Goal: Transaction & Acquisition: Book appointment/travel/reservation

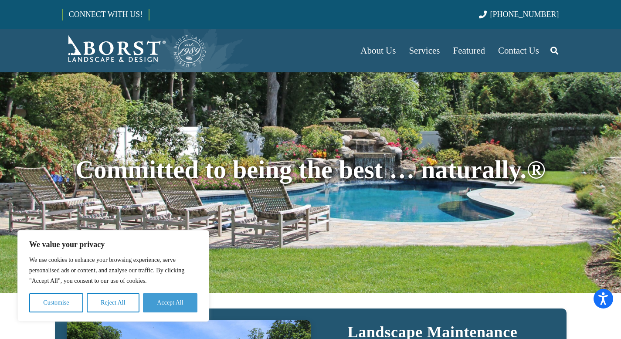
click at [176, 305] on button "Accept All" at bounding box center [170, 302] width 54 height 19
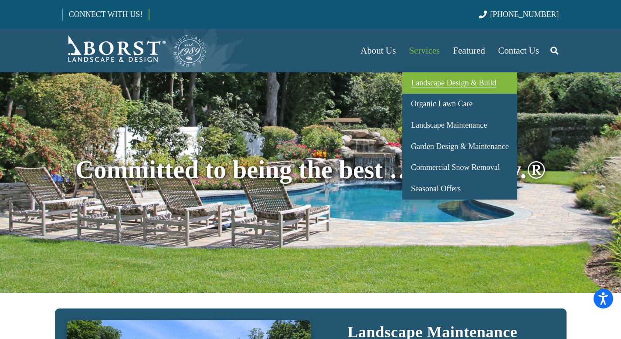
click at [436, 85] on span "Landscape Design & Build" at bounding box center [453, 82] width 85 height 9
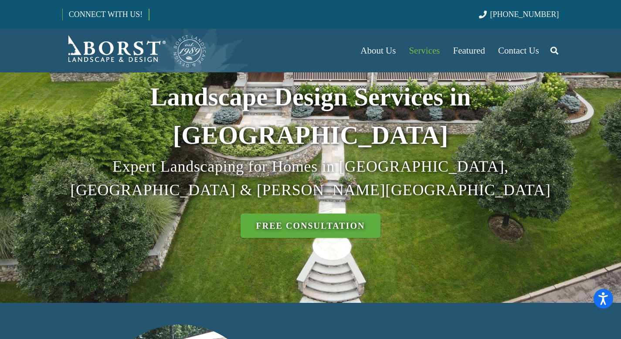
scroll to position [55, 0]
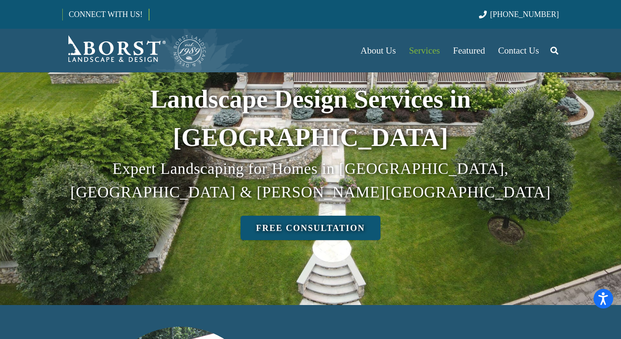
click at [319, 216] on link "Free Consultation" at bounding box center [311, 228] width 140 height 24
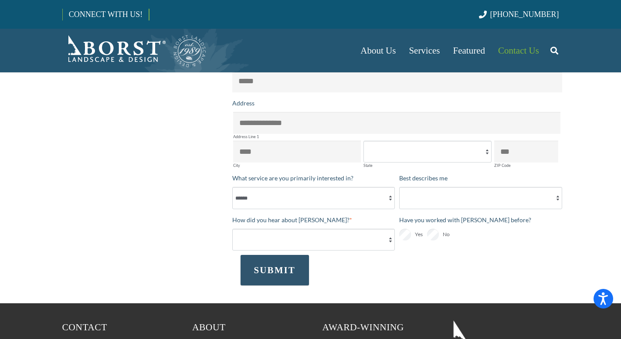
scroll to position [178, 0]
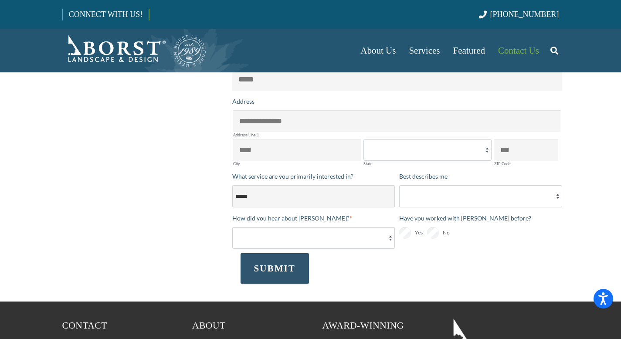
click at [390, 197] on select "**********" at bounding box center [313, 196] width 163 height 22
select select "**********"
click at [232, 185] on select "**********" at bounding box center [313, 196] width 163 height 22
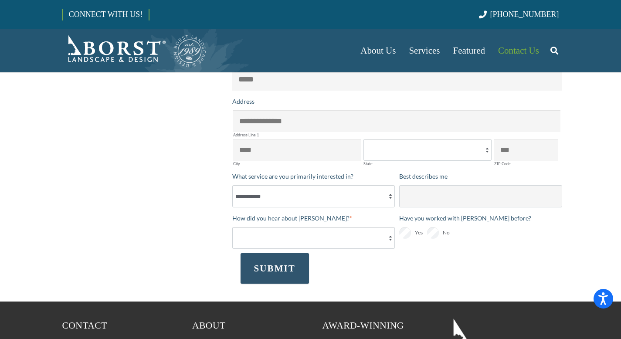
click at [424, 201] on select "**********" at bounding box center [480, 196] width 163 height 22
select select "*********"
click at [399, 185] on select "**********" at bounding box center [480, 196] width 163 height 22
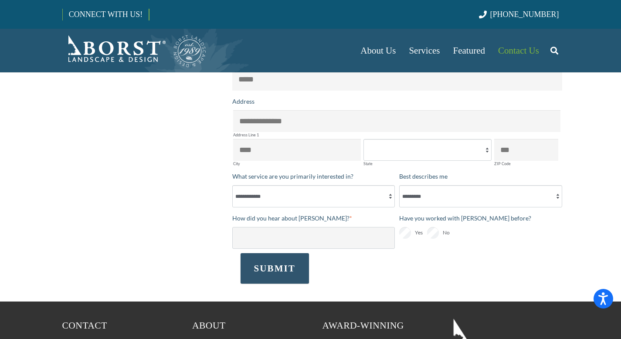
click at [390, 237] on select "**********" at bounding box center [313, 238] width 163 height 22
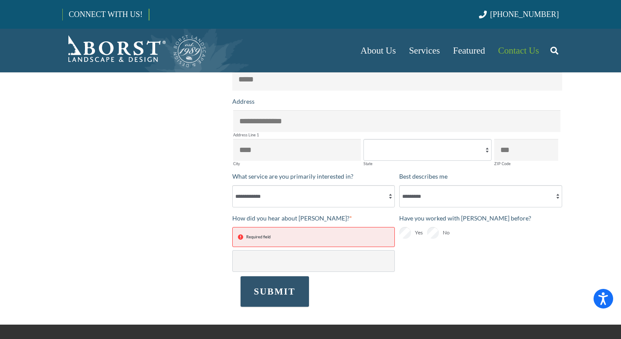
click at [364, 261] on select "**********" at bounding box center [313, 261] width 163 height 22
select select "*****"
click at [232, 250] on select "**********" at bounding box center [313, 261] width 163 height 22
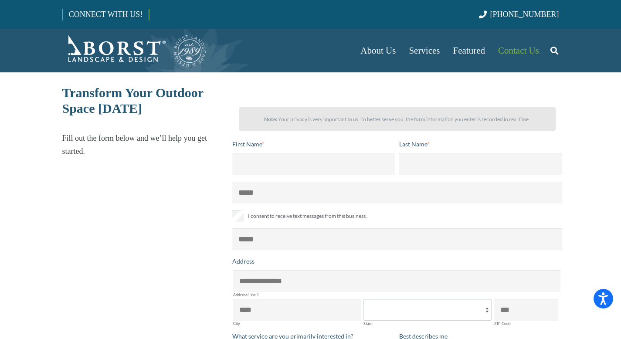
scroll to position [19, 0]
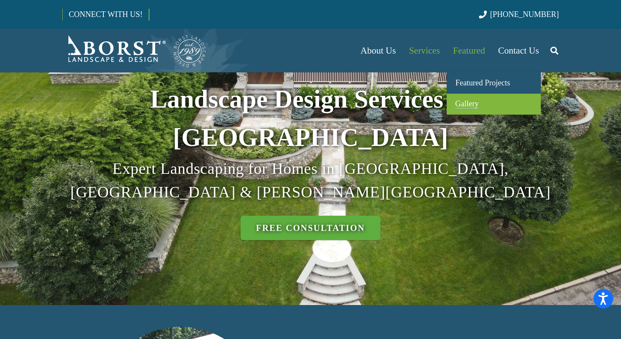
click at [460, 104] on span "Gallery" at bounding box center [467, 103] width 24 height 9
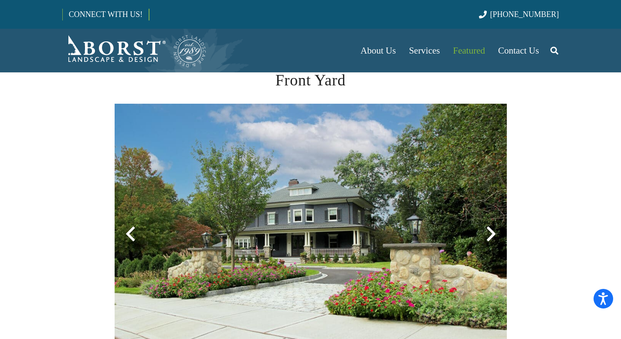
scroll to position [178, 0]
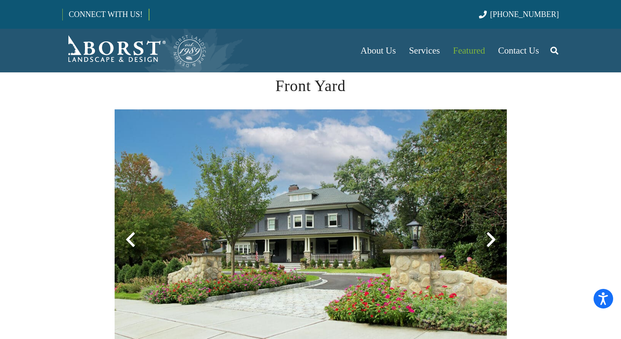
click at [489, 237] on div at bounding box center [490, 239] width 31 height 31
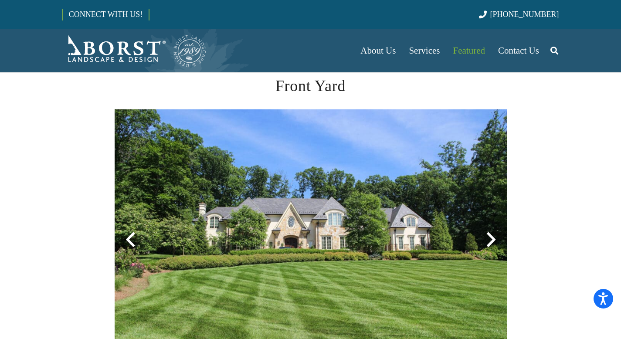
click at [489, 238] on div at bounding box center [490, 239] width 31 height 31
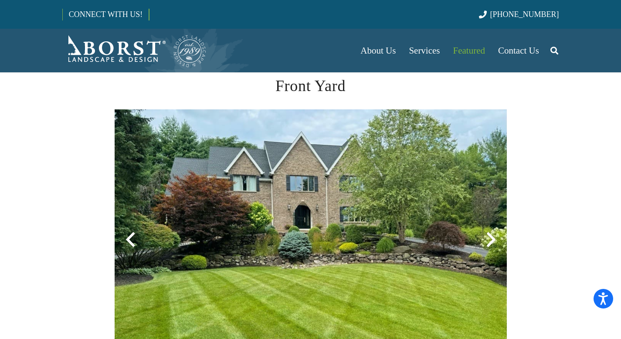
click at [489, 238] on div at bounding box center [490, 239] width 31 height 31
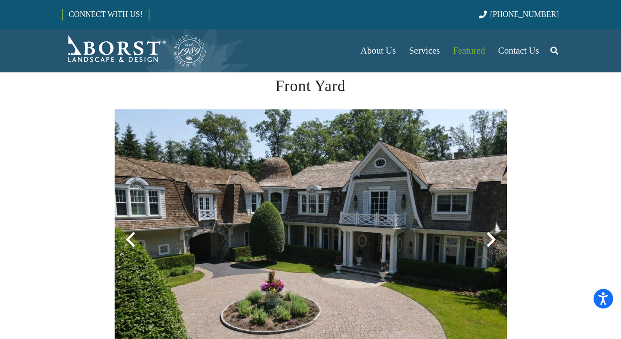
click at [489, 238] on div at bounding box center [490, 239] width 31 height 31
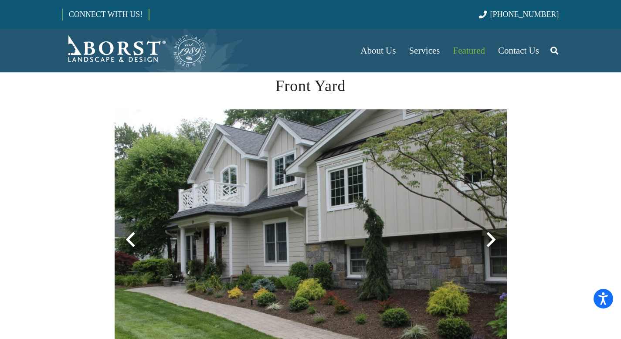
click at [489, 238] on div at bounding box center [490, 239] width 31 height 31
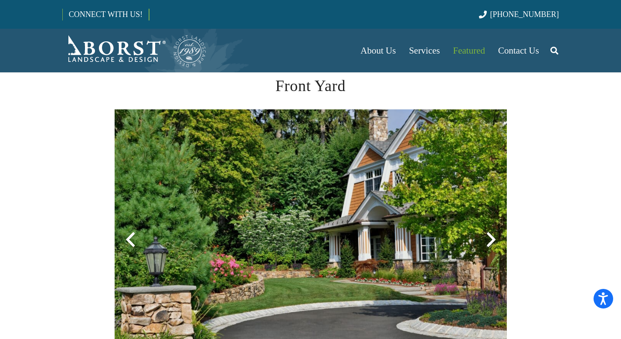
click at [489, 238] on div at bounding box center [490, 239] width 31 height 31
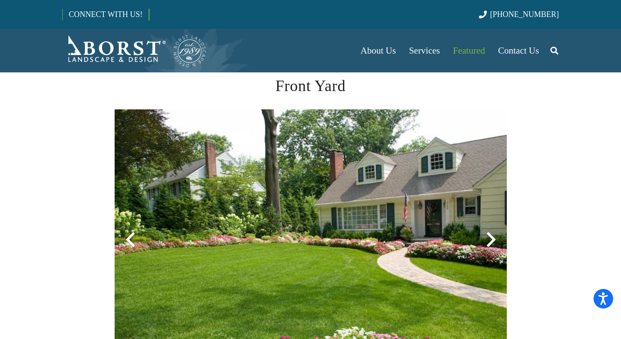
click at [489, 238] on div at bounding box center [490, 239] width 31 height 31
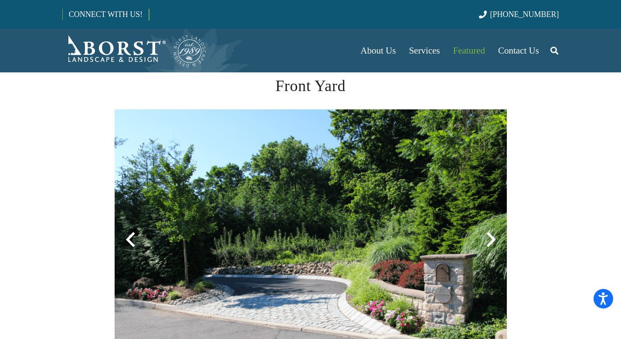
click at [489, 238] on div at bounding box center [490, 239] width 31 height 31
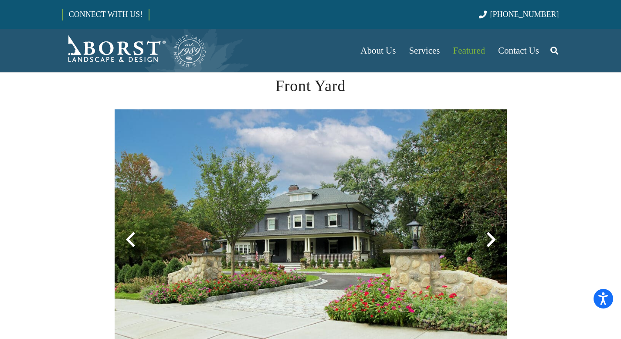
click at [489, 238] on div at bounding box center [490, 239] width 31 height 31
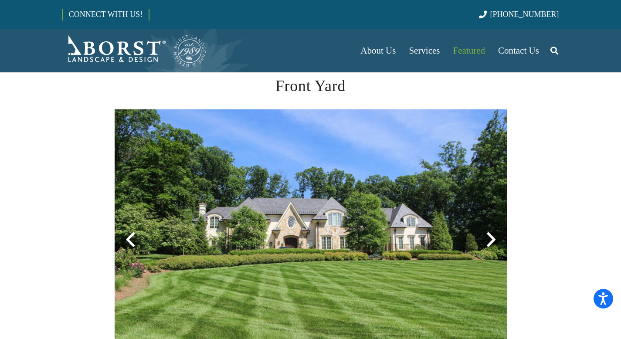
click at [489, 238] on div at bounding box center [490, 239] width 31 height 31
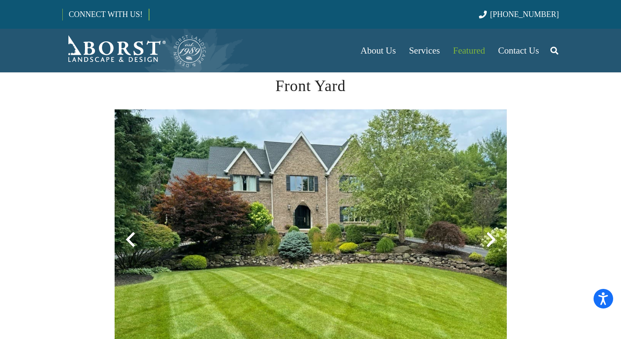
click at [489, 238] on div at bounding box center [490, 239] width 31 height 31
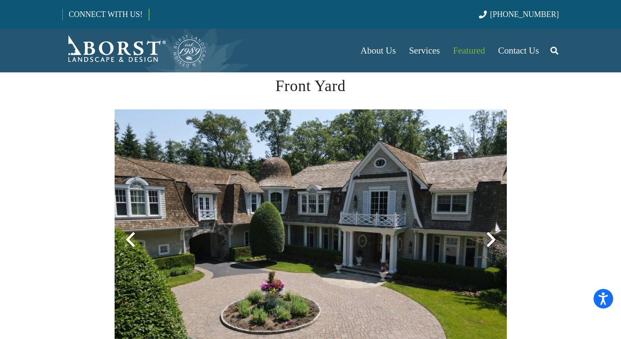
click at [489, 238] on div at bounding box center [490, 239] width 31 height 31
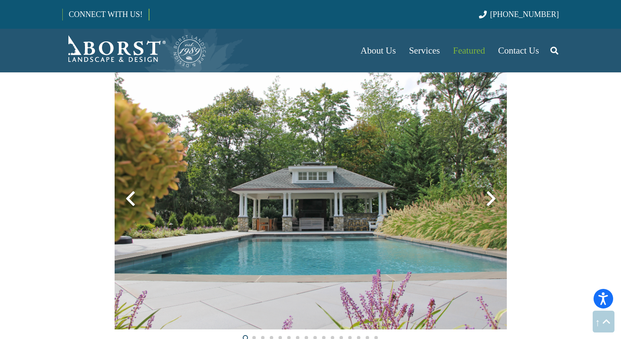
scroll to position [559, 0]
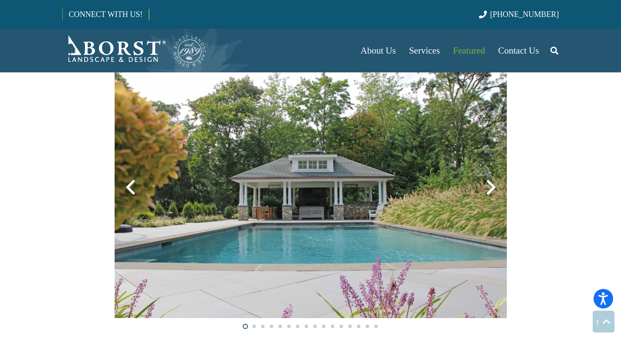
click at [490, 186] on div at bounding box center [490, 187] width 31 height 31
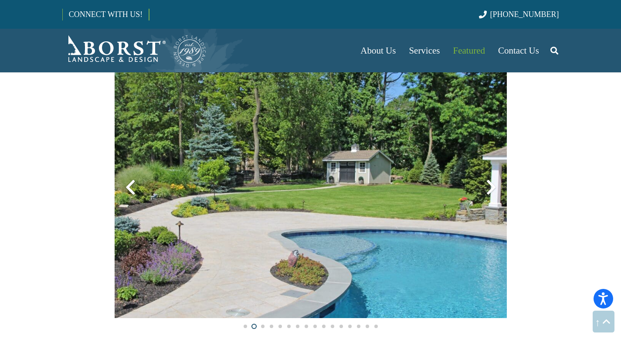
click at [490, 186] on div at bounding box center [490, 187] width 31 height 31
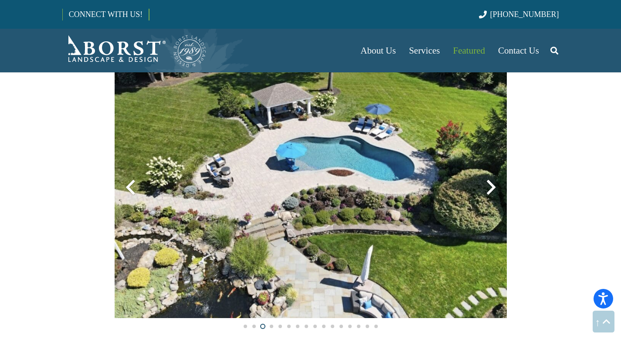
click at [490, 186] on div at bounding box center [490, 187] width 31 height 31
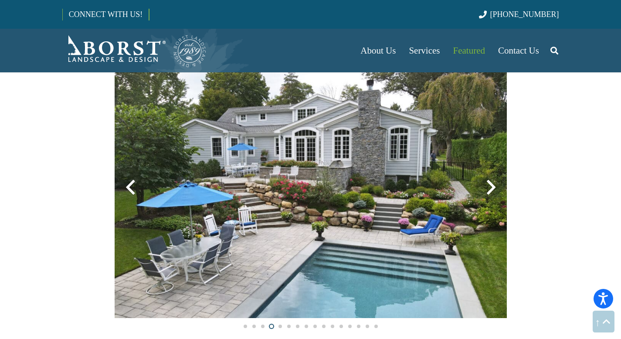
click at [490, 186] on div at bounding box center [490, 187] width 31 height 31
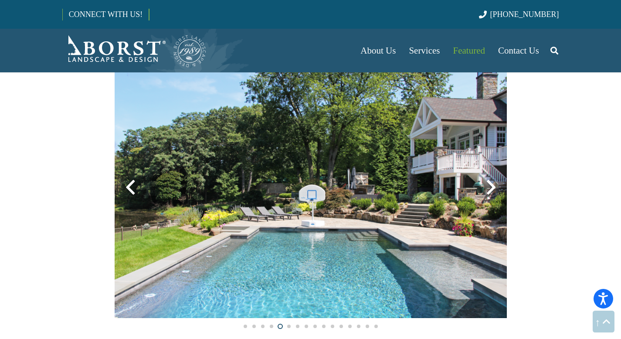
click at [490, 186] on div at bounding box center [490, 187] width 31 height 31
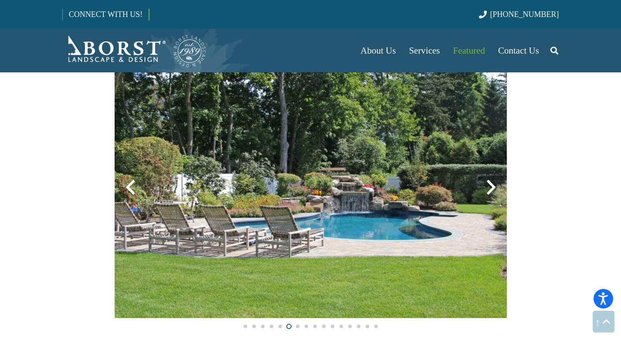
click at [490, 186] on div at bounding box center [490, 187] width 31 height 31
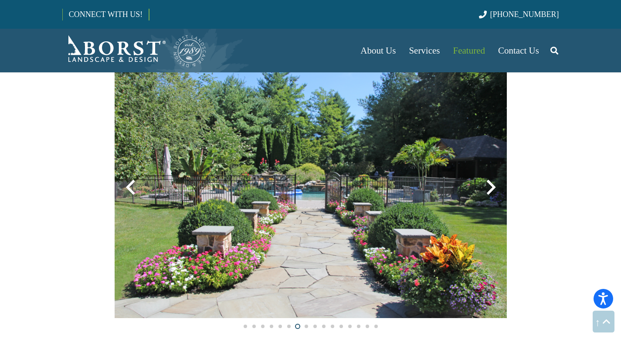
click at [490, 186] on div at bounding box center [490, 187] width 31 height 31
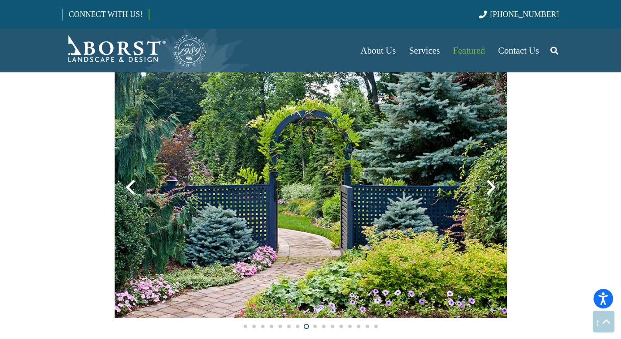
click at [490, 186] on div at bounding box center [490, 187] width 31 height 31
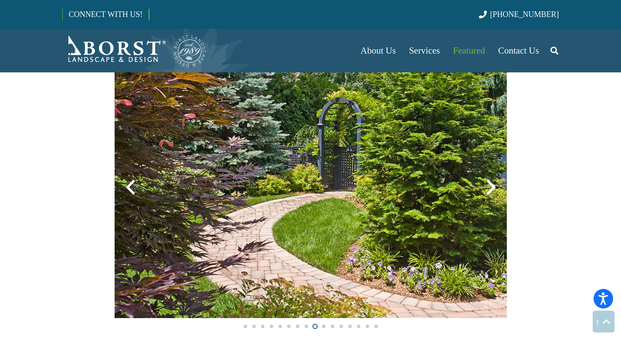
click at [490, 186] on div at bounding box center [490, 187] width 31 height 31
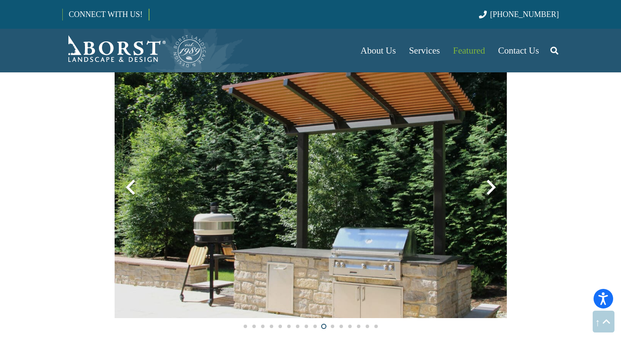
click at [490, 186] on div at bounding box center [490, 187] width 31 height 31
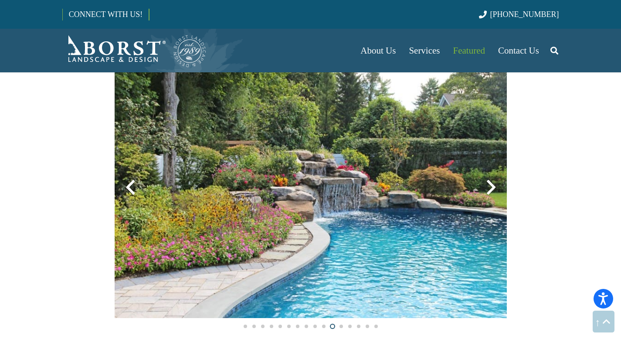
click at [490, 186] on div at bounding box center [490, 187] width 31 height 31
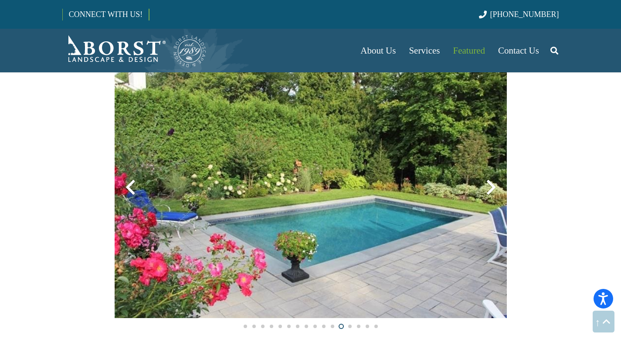
click at [490, 186] on div at bounding box center [490, 187] width 31 height 31
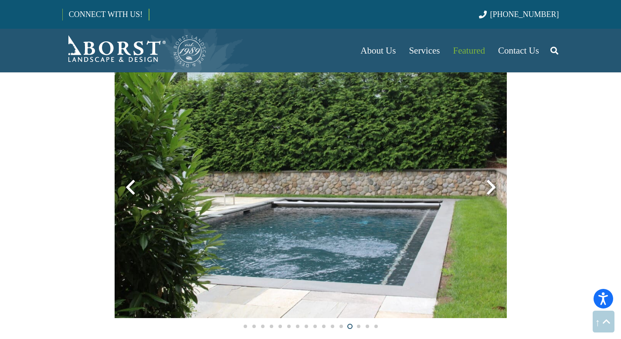
click at [490, 186] on div at bounding box center [490, 187] width 31 height 31
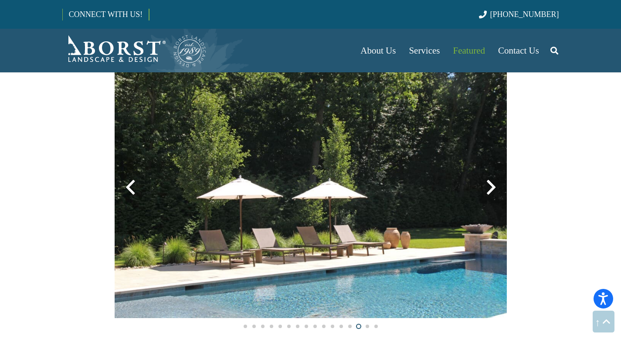
click at [490, 186] on div at bounding box center [490, 187] width 31 height 31
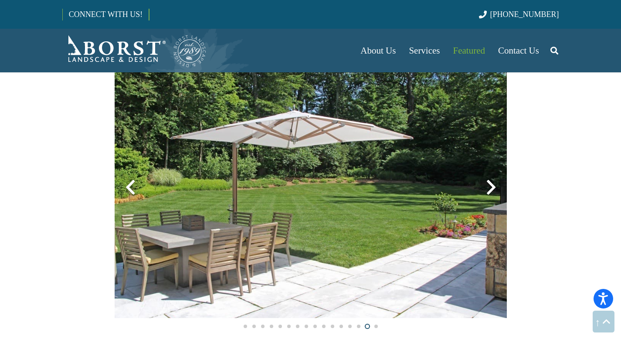
click at [490, 186] on div at bounding box center [490, 187] width 31 height 31
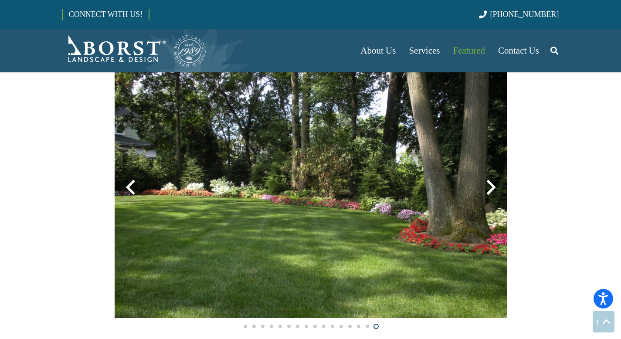
click at [490, 186] on div at bounding box center [490, 187] width 31 height 31
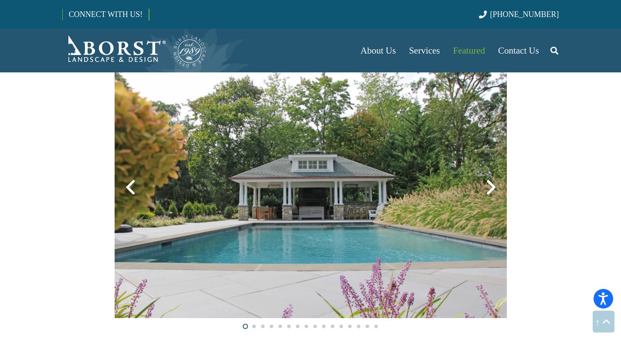
click at [490, 186] on div at bounding box center [490, 187] width 31 height 31
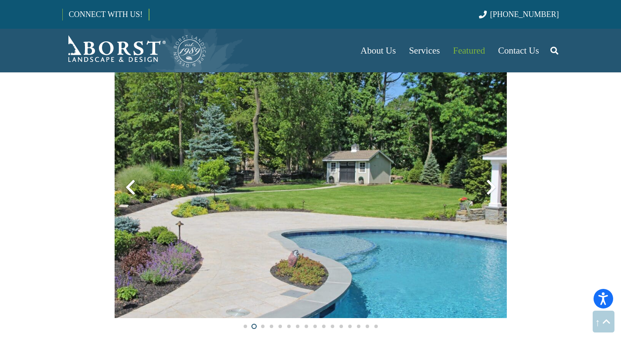
click at [490, 186] on div at bounding box center [490, 187] width 31 height 31
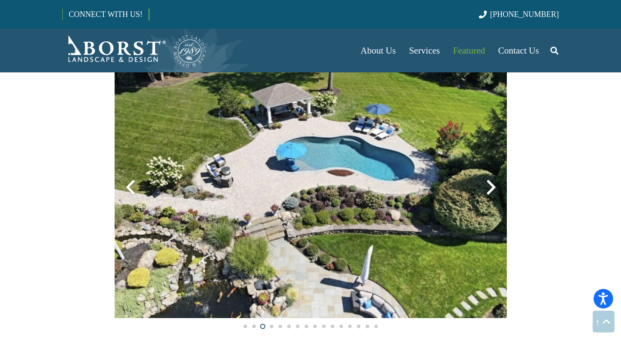
click at [490, 186] on div at bounding box center [490, 187] width 31 height 31
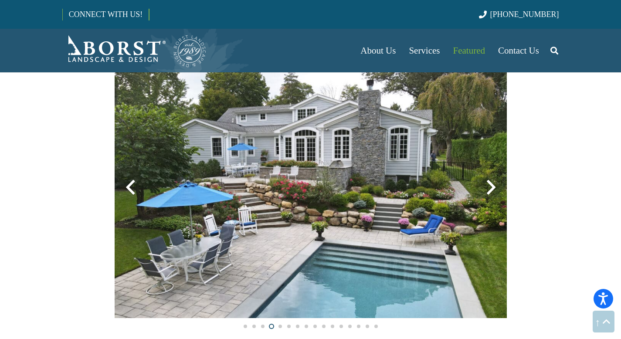
click at [490, 186] on div at bounding box center [490, 187] width 31 height 31
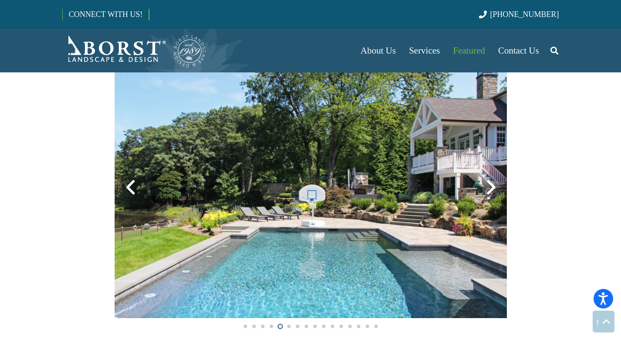
click at [490, 186] on div at bounding box center [490, 187] width 31 height 31
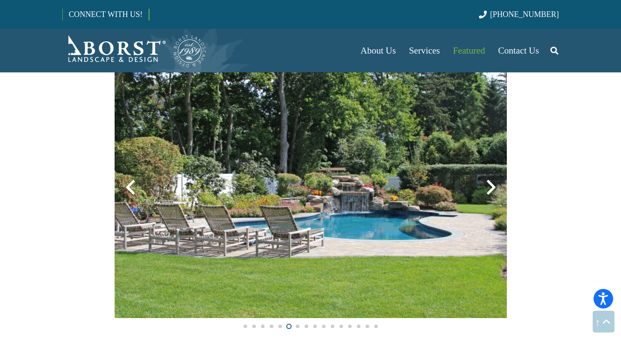
click at [490, 186] on div at bounding box center [490, 187] width 31 height 31
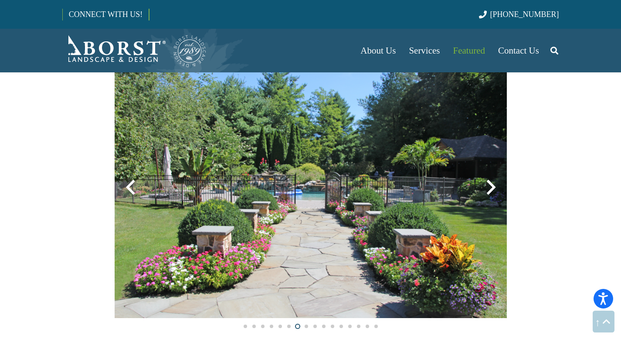
click at [490, 186] on div at bounding box center [490, 187] width 31 height 31
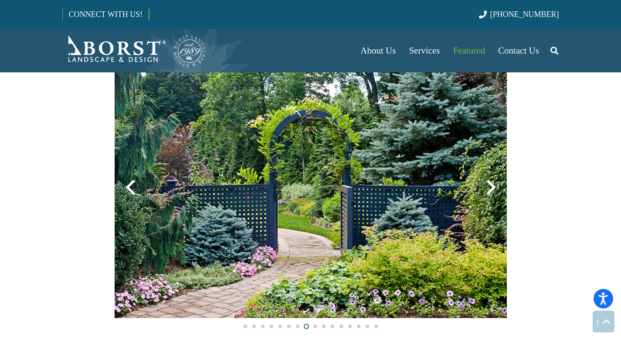
click at [490, 186] on div at bounding box center [490, 187] width 31 height 31
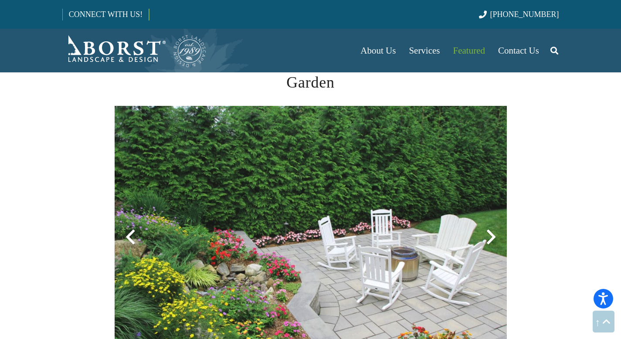
scroll to position [1212, 0]
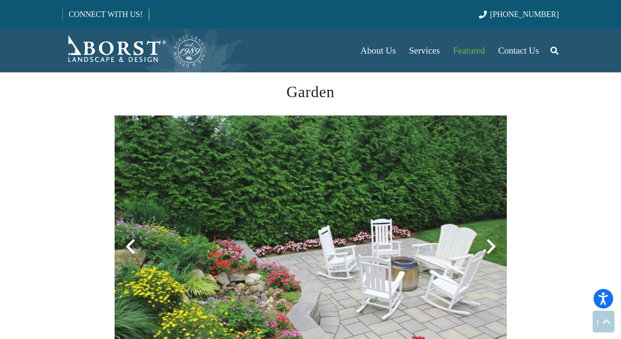
click at [492, 245] on div at bounding box center [490, 246] width 31 height 31
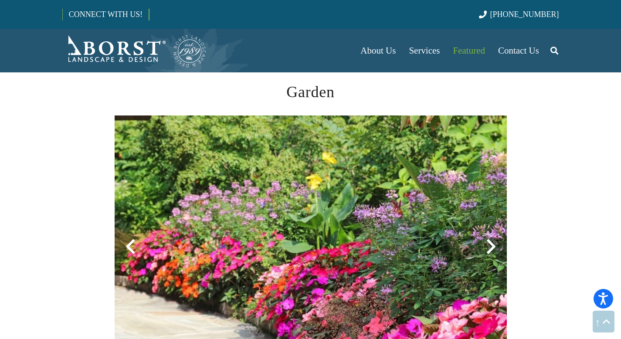
click at [492, 245] on div at bounding box center [490, 246] width 31 height 31
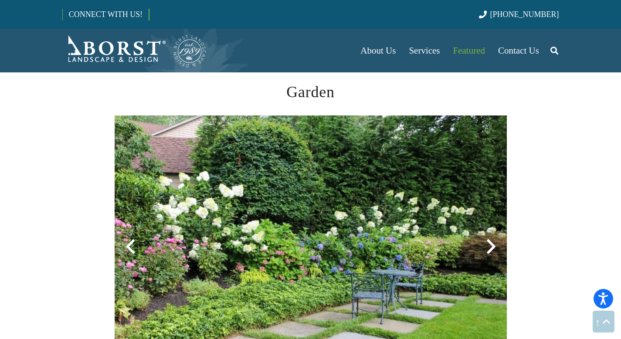
click at [492, 245] on div at bounding box center [490, 246] width 31 height 31
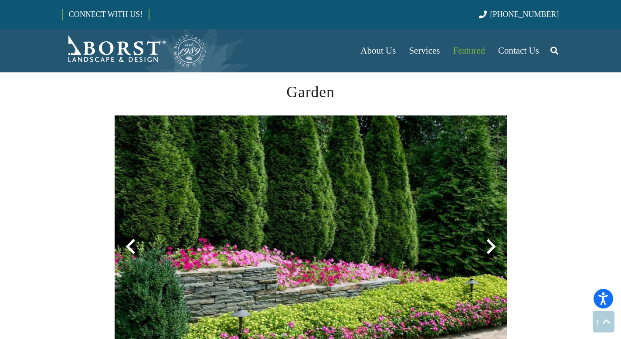
click at [492, 245] on div at bounding box center [490, 246] width 31 height 31
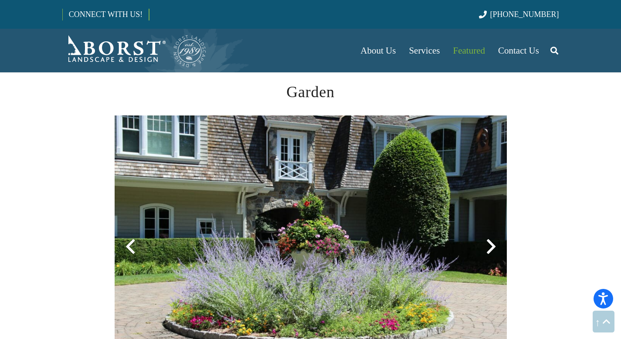
click at [492, 245] on div at bounding box center [490, 246] width 31 height 31
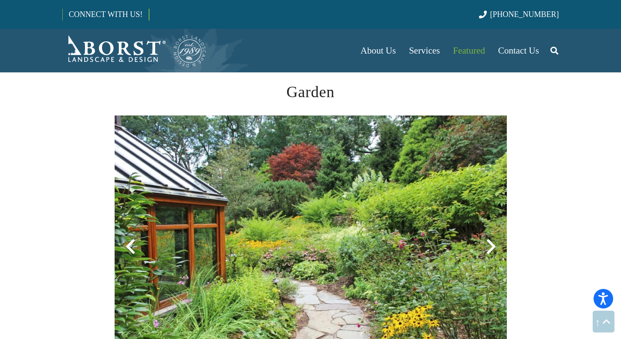
click at [132, 249] on div at bounding box center [130, 246] width 31 height 31
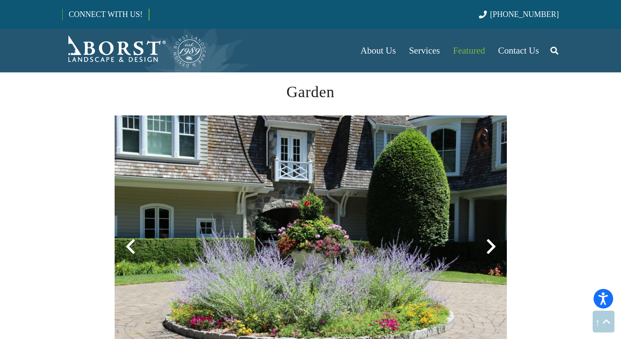
click at [492, 248] on div at bounding box center [490, 246] width 31 height 31
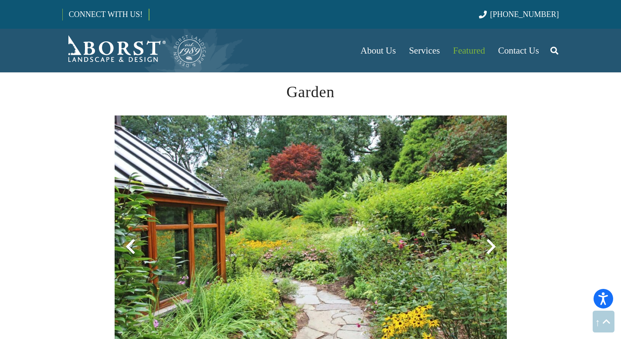
click at [492, 248] on div at bounding box center [490, 246] width 31 height 31
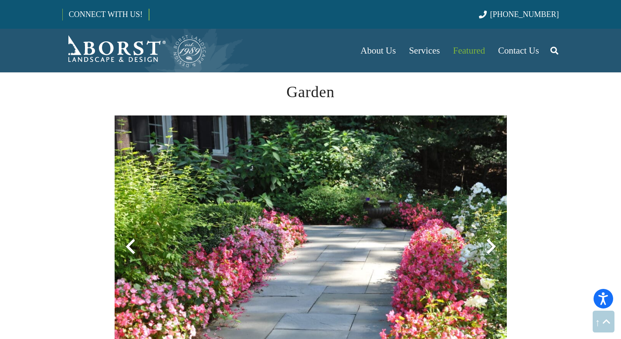
click at [492, 248] on div at bounding box center [490, 246] width 31 height 31
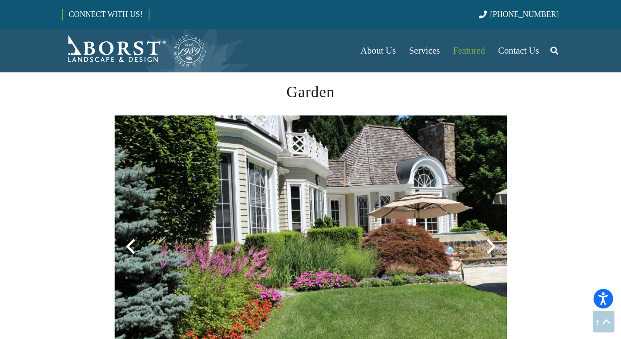
click at [492, 248] on div at bounding box center [490, 246] width 31 height 31
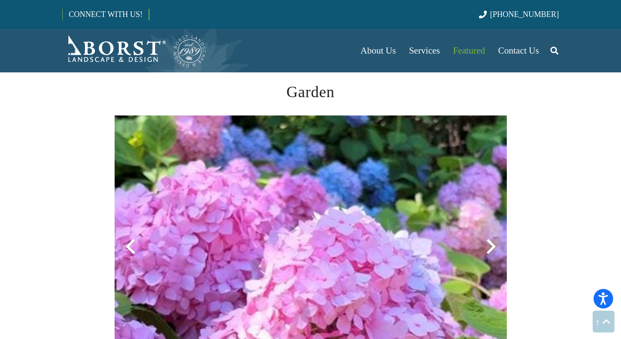
click at [492, 248] on div at bounding box center [490, 246] width 31 height 31
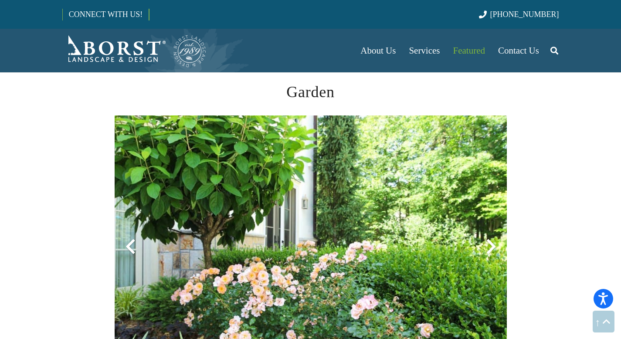
click at [492, 248] on div at bounding box center [490, 246] width 31 height 31
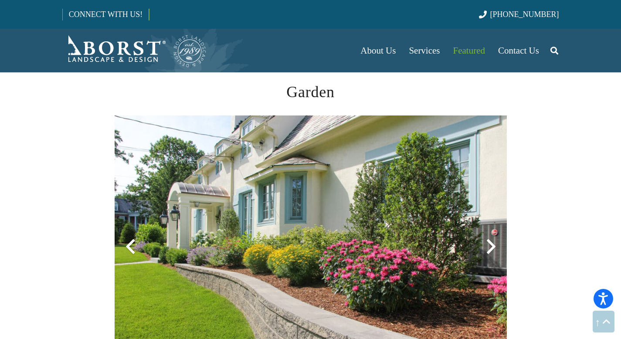
click at [492, 248] on div at bounding box center [490, 246] width 31 height 31
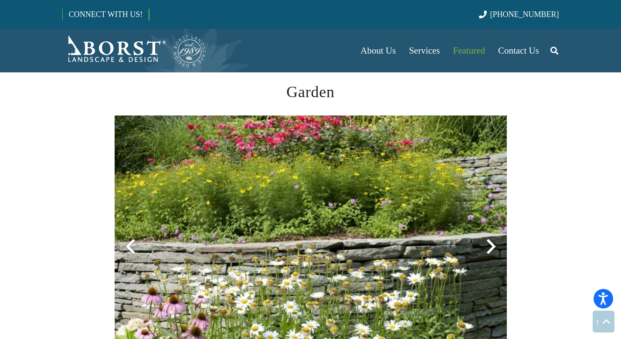
click at [492, 248] on div at bounding box center [490, 246] width 31 height 31
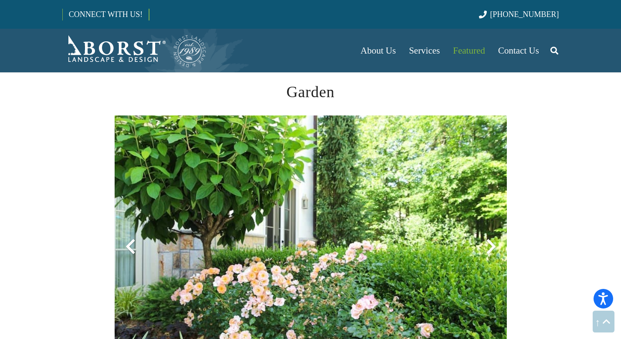
click at [128, 247] on div at bounding box center [130, 246] width 31 height 31
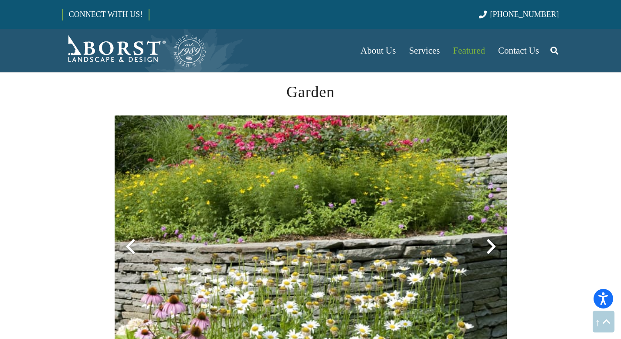
click at [491, 247] on div at bounding box center [490, 246] width 31 height 31
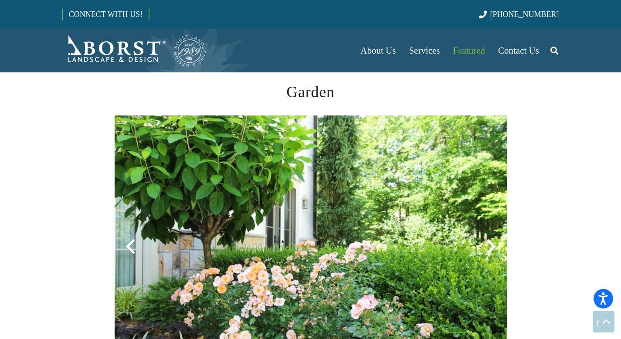
click at [491, 247] on div at bounding box center [490, 246] width 31 height 31
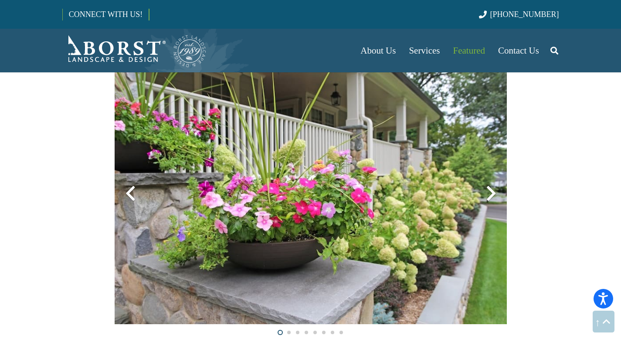
scroll to position [1942, 0]
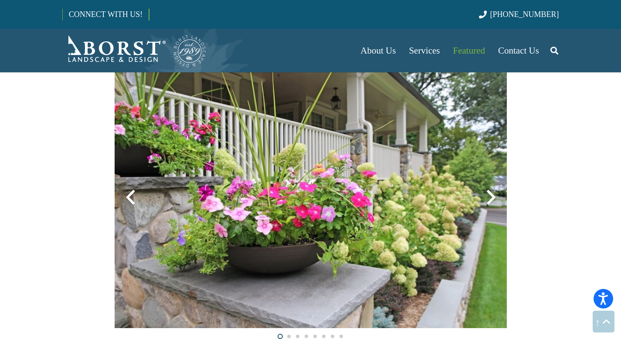
click at [488, 200] on div at bounding box center [490, 197] width 31 height 31
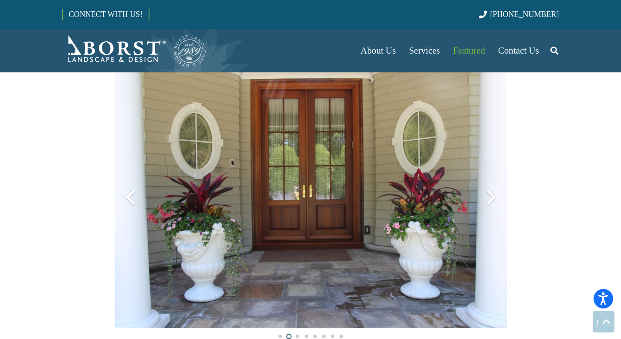
click at [488, 200] on div at bounding box center [490, 197] width 31 height 31
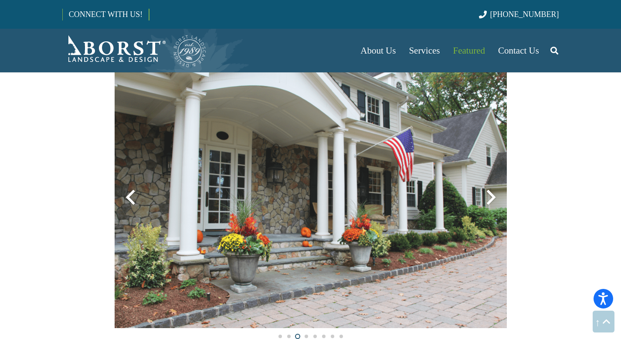
click at [488, 200] on div at bounding box center [490, 197] width 31 height 31
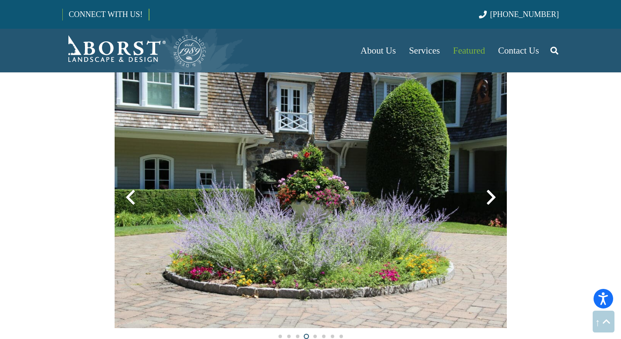
click at [488, 200] on div at bounding box center [490, 197] width 31 height 31
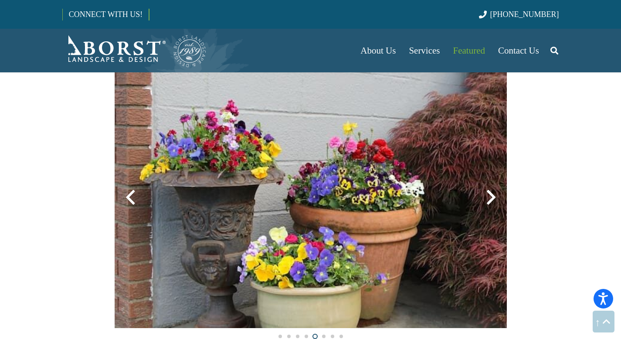
click at [488, 200] on div at bounding box center [490, 197] width 31 height 31
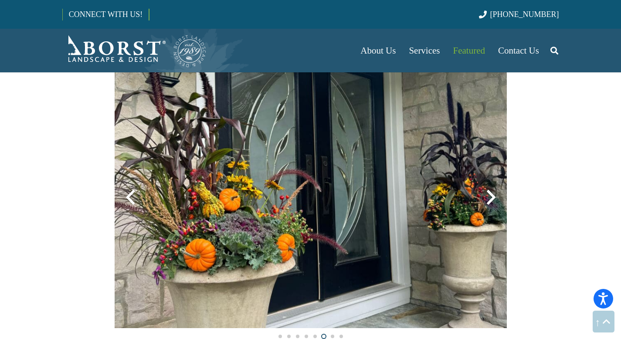
click at [488, 200] on div at bounding box center [490, 197] width 31 height 31
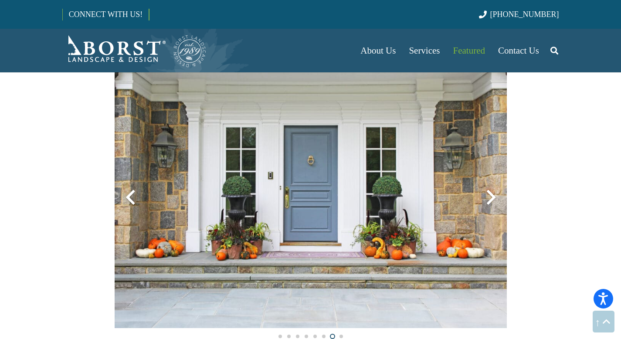
click at [488, 200] on div at bounding box center [490, 197] width 31 height 31
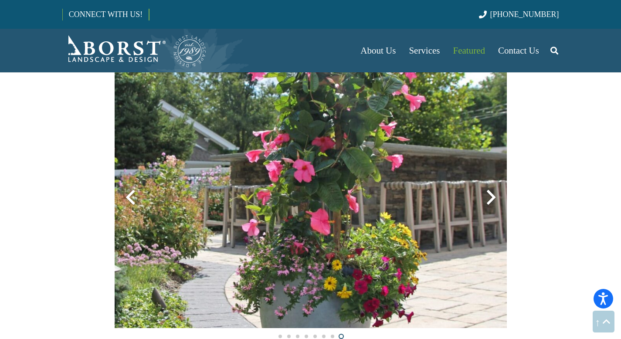
click at [488, 200] on div at bounding box center [490, 197] width 31 height 31
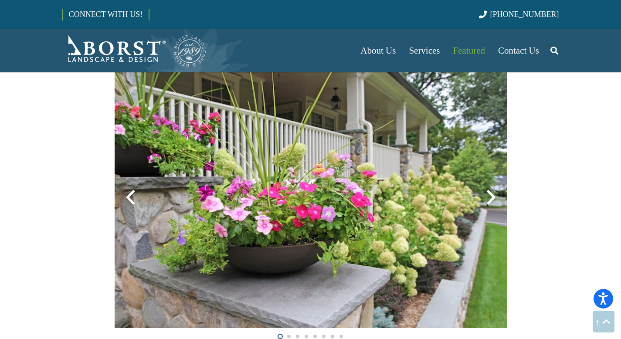
click at [488, 200] on div at bounding box center [490, 197] width 31 height 31
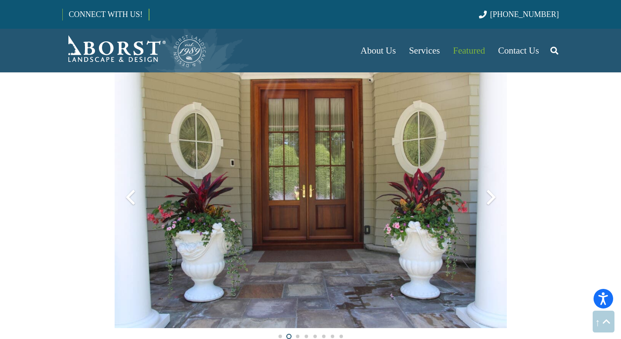
click at [488, 200] on div at bounding box center [490, 197] width 31 height 31
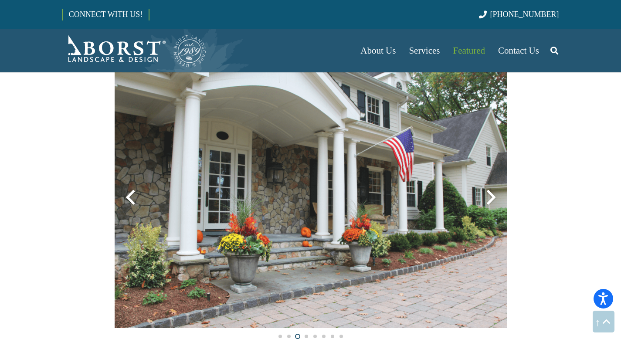
click at [488, 200] on div at bounding box center [490, 197] width 31 height 31
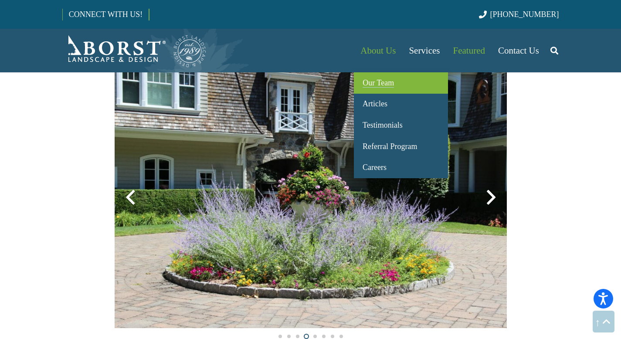
click at [377, 82] on span "Our Team" at bounding box center [378, 82] width 31 height 9
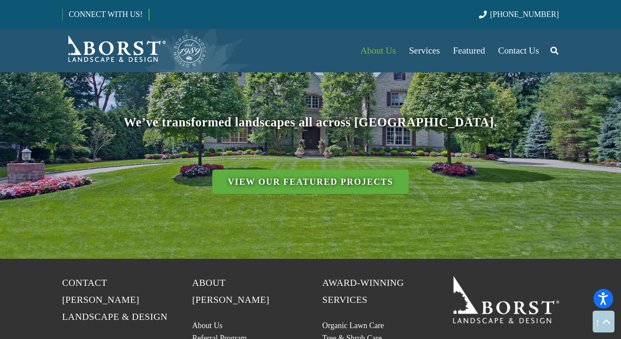
scroll to position [3659, 0]
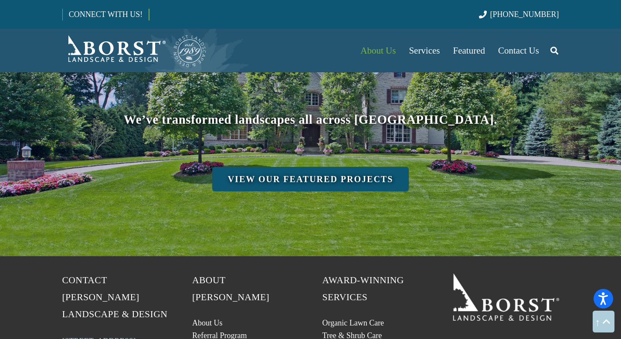
click at [354, 167] on link "View Our Featured Projects" at bounding box center [310, 179] width 197 height 24
